Goal: Browse casually

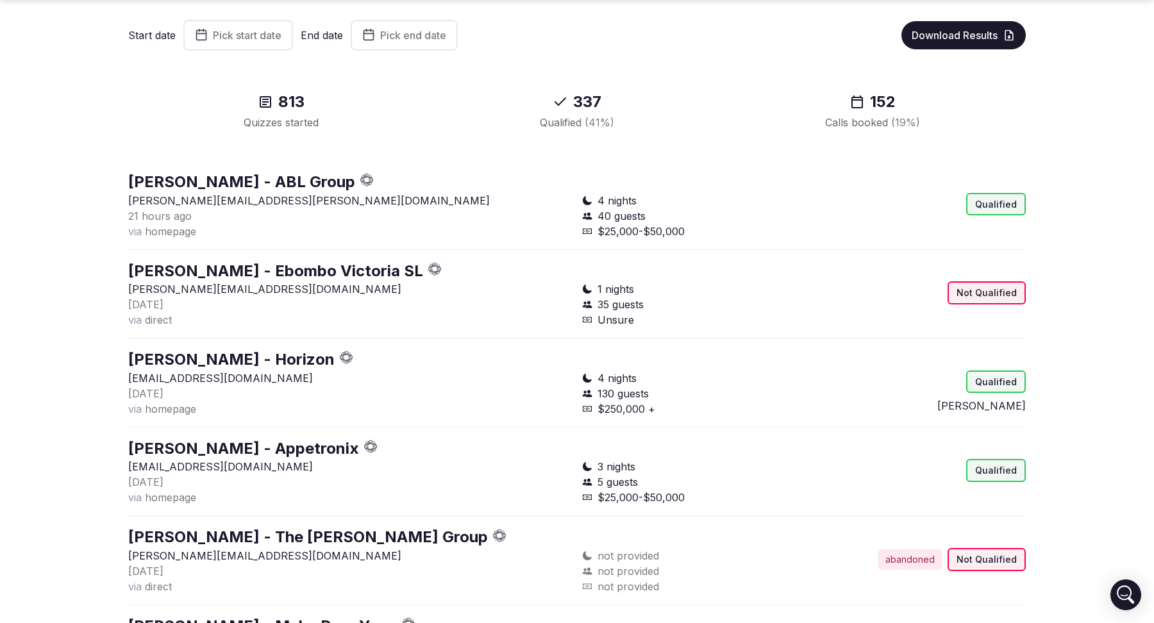
scroll to position [108, 0]
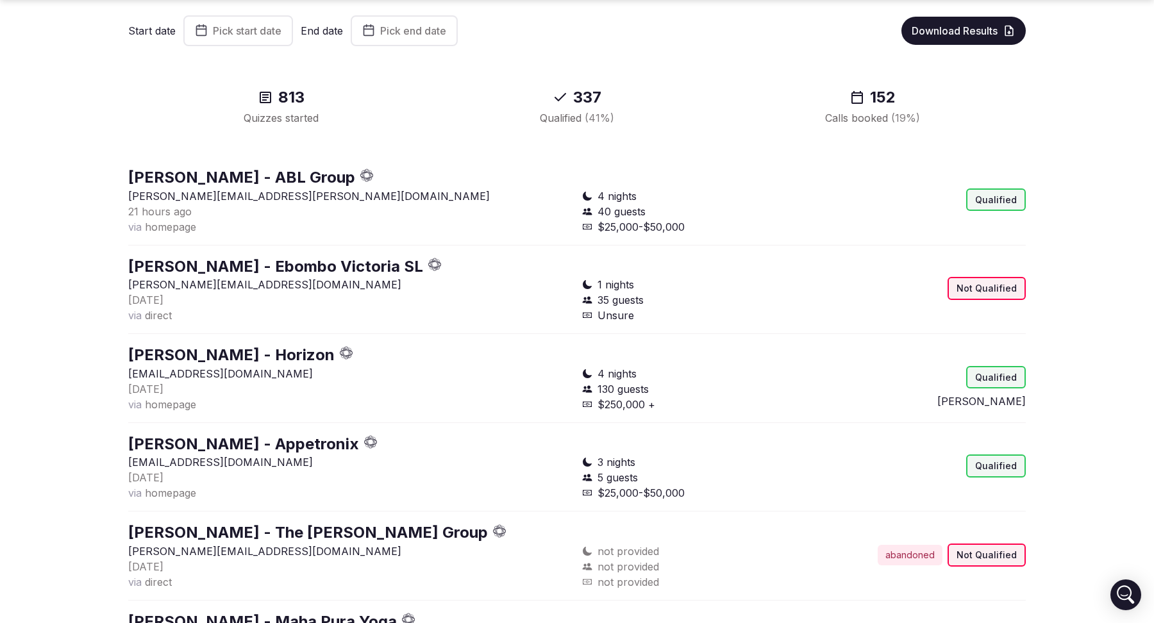
click at [79, 381] on section "Quizzes Start date Pick start date End date Pick end date Download Results 813 …" at bounding box center [577, 506] width 1154 height 1150
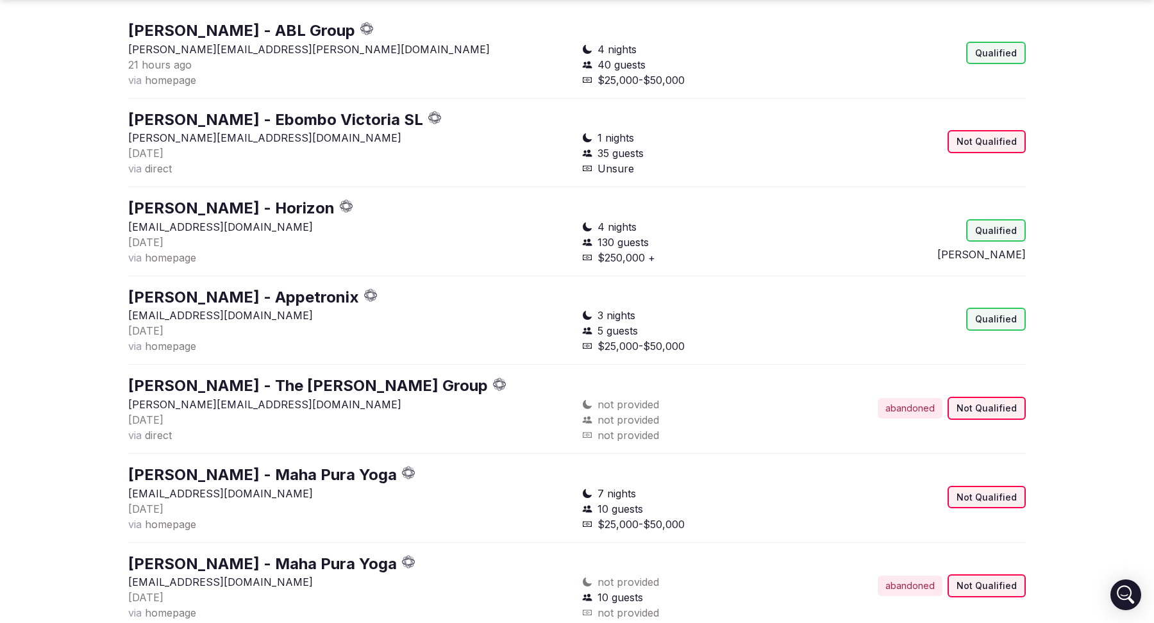
scroll to position [257, 0]
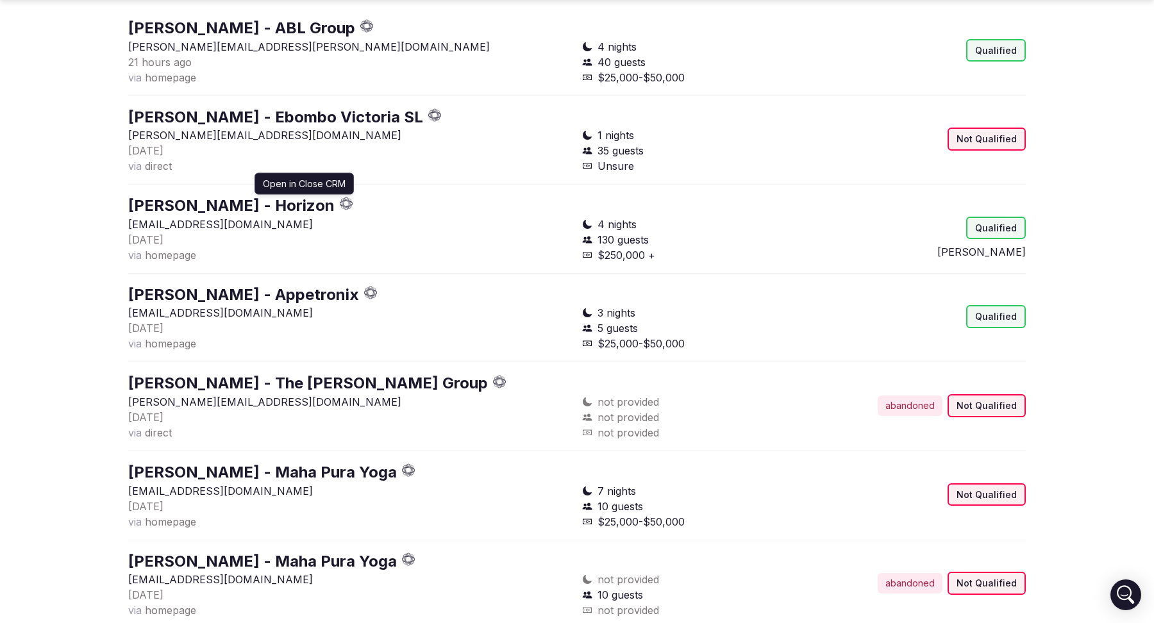
click at [340, 204] on icon "button" at bounding box center [346, 203] width 13 height 13
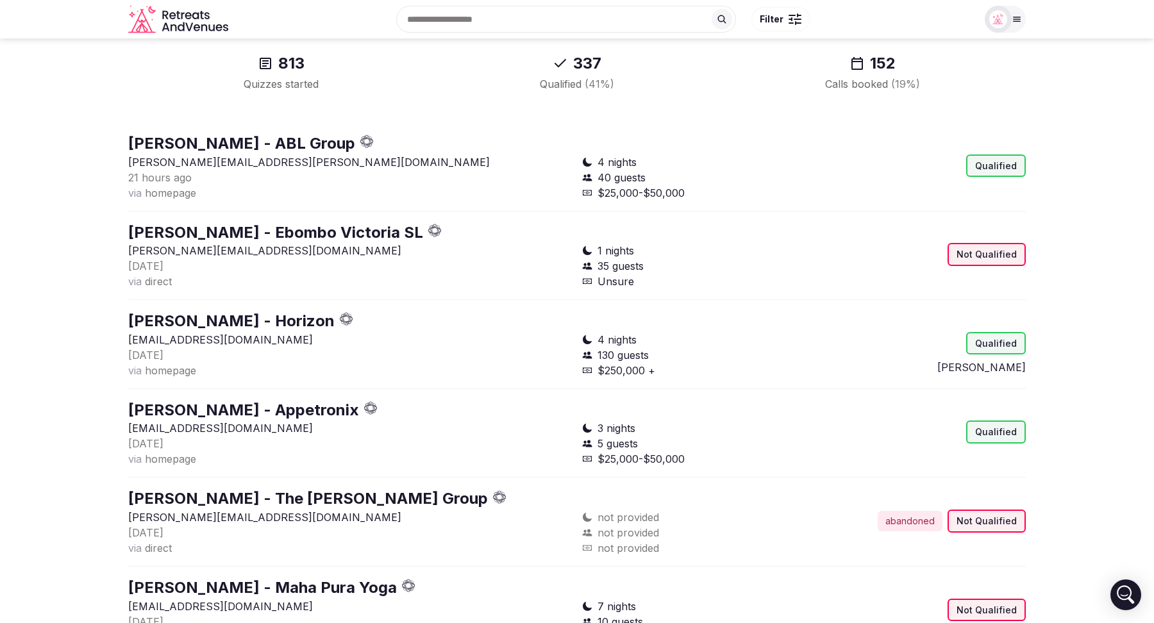
scroll to position [138, 0]
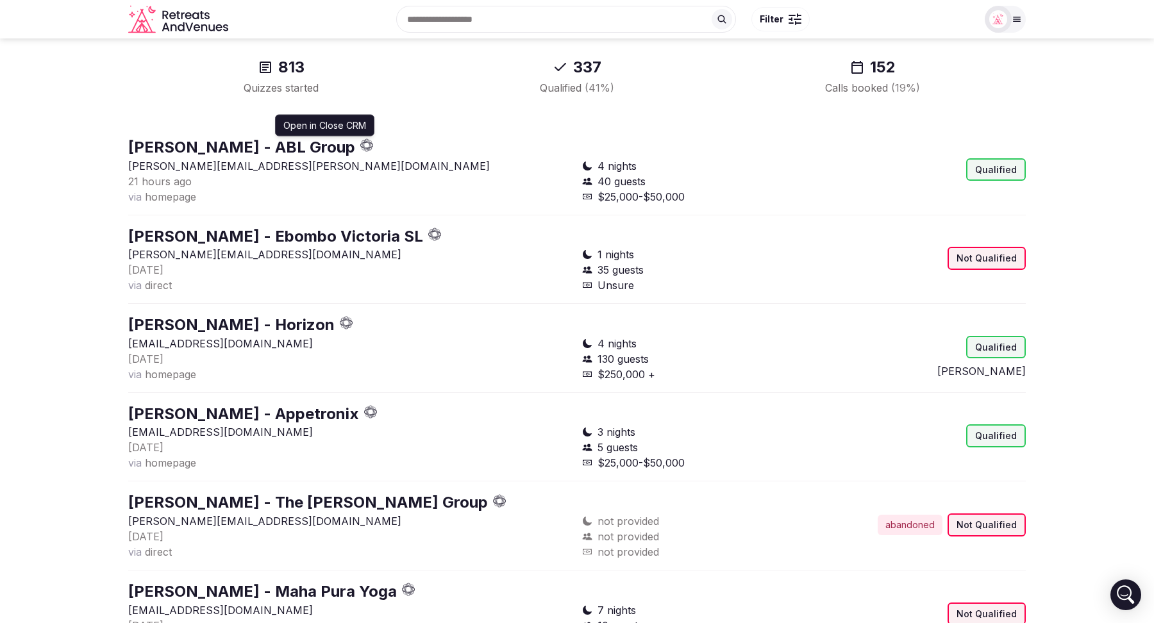
click at [374, 146] on icon "button" at bounding box center [366, 144] width 13 height 13
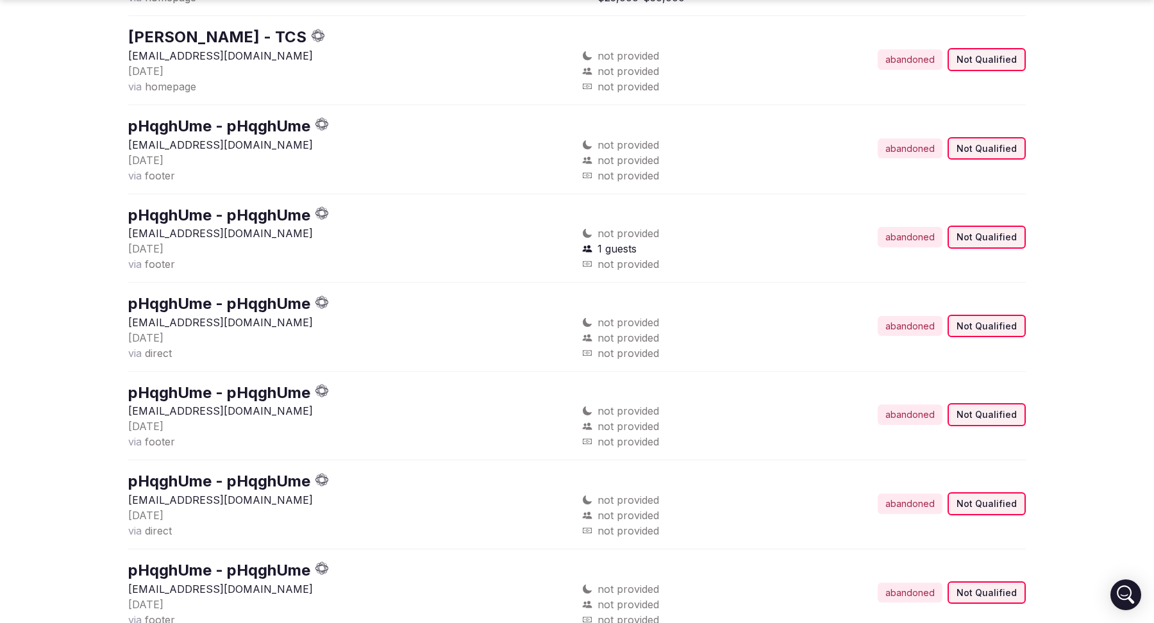
scroll to position [2226, 0]
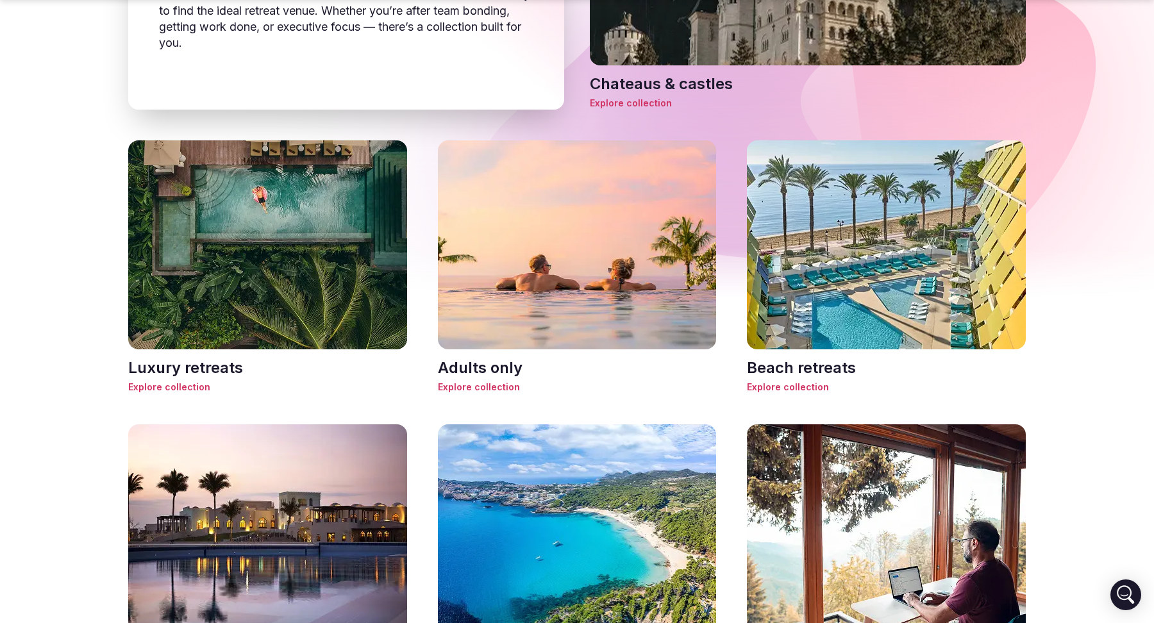
scroll to position [626, 0]
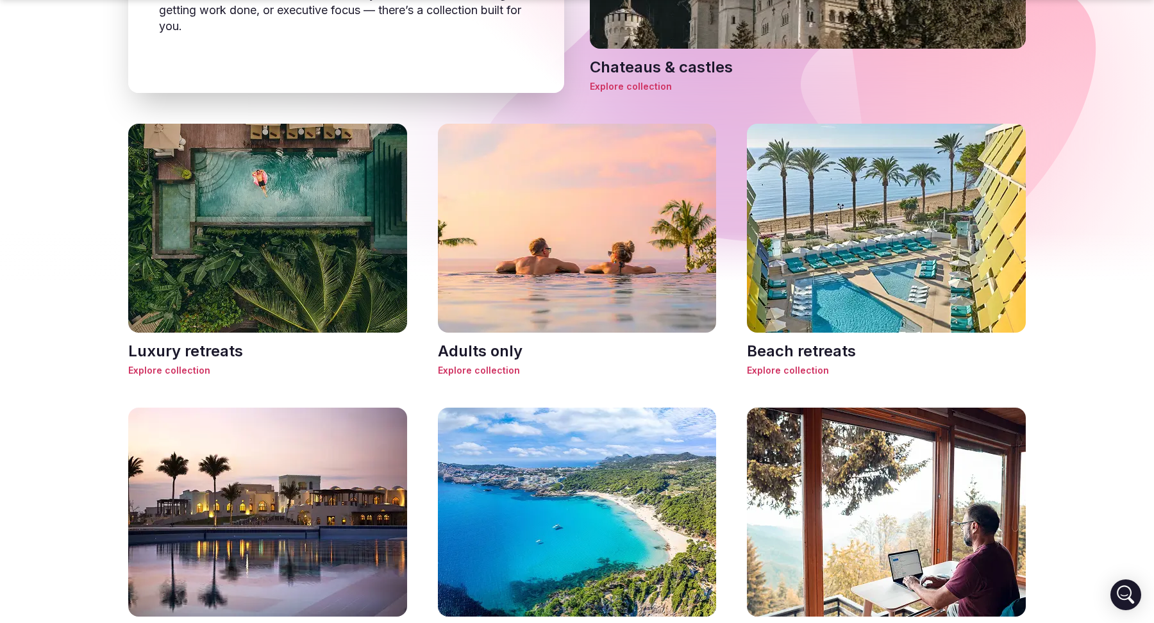
click at [168, 371] on span "Explore collection" at bounding box center [267, 370] width 279 height 13
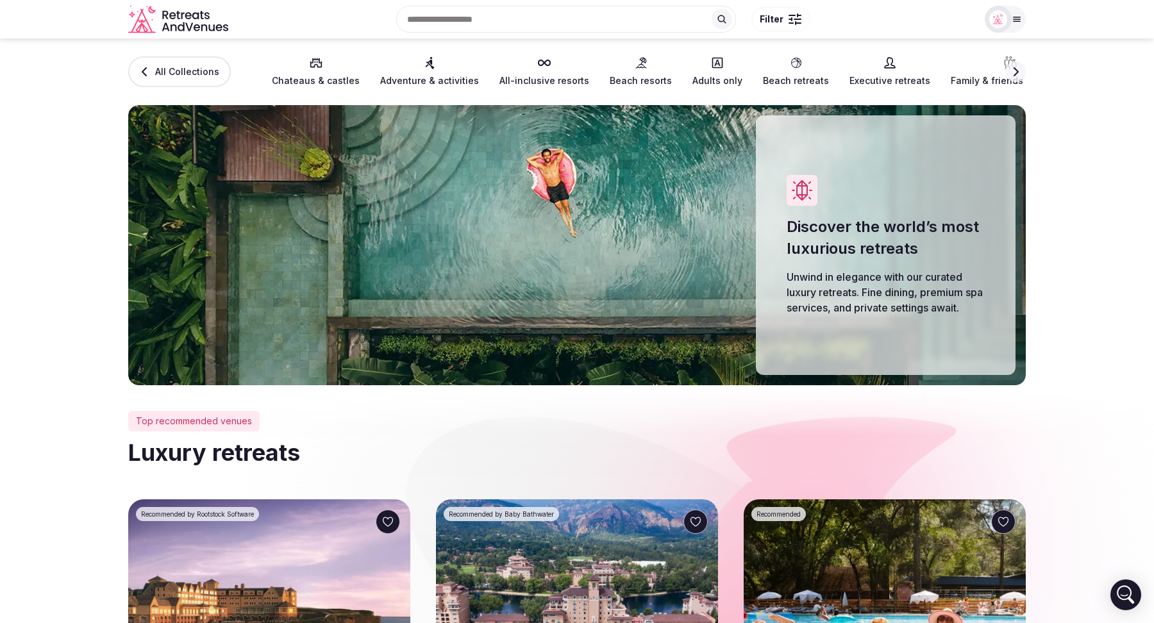
click at [195, 17] on icon "Retreats and Venues company logo" at bounding box center [197, 15] width 7 height 7
